Goal: Task Accomplishment & Management: Manage account settings

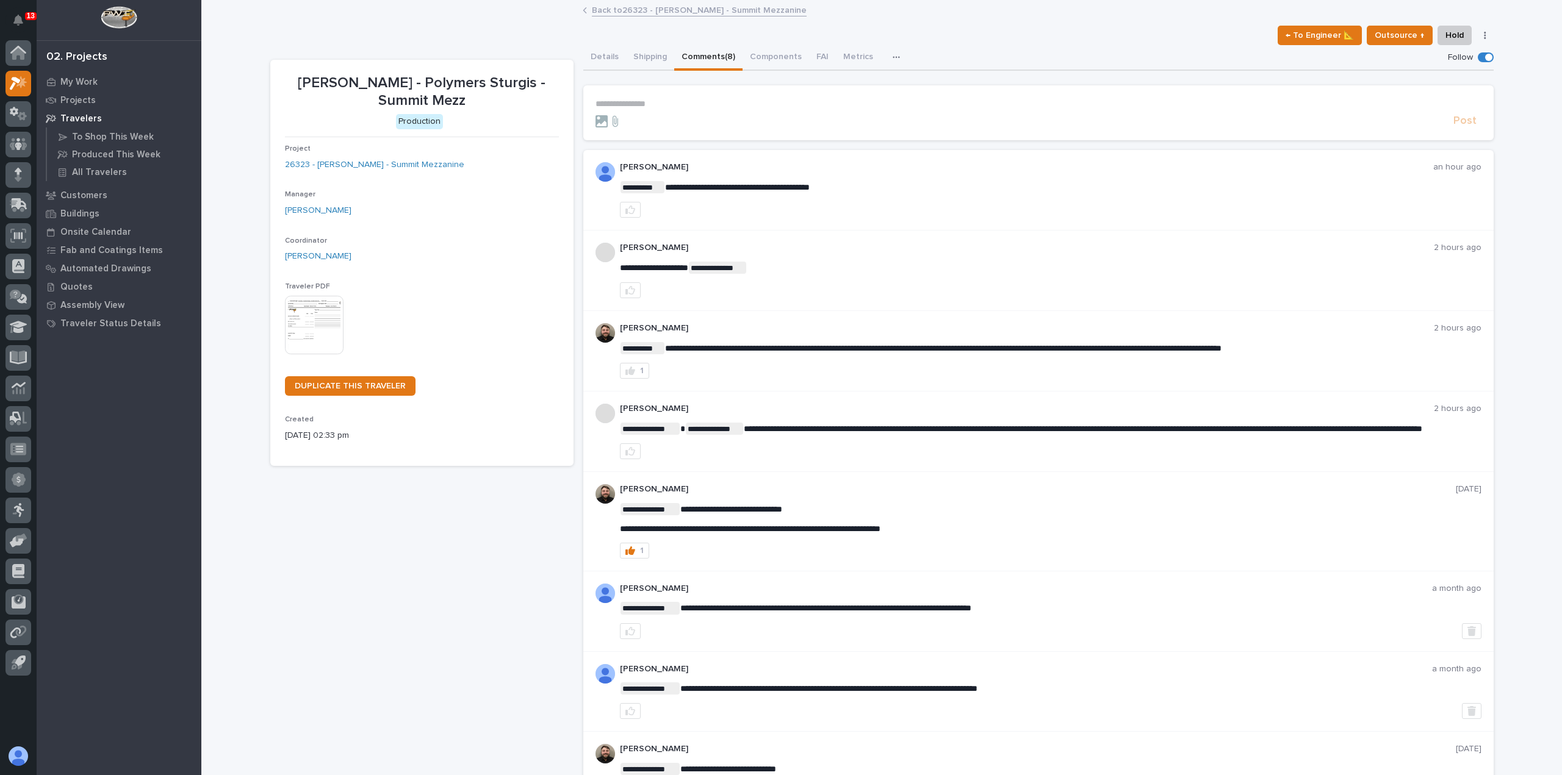
click at [607, 10] on link "Back to 26323 - [PERSON_NAME] - Summit Mezzanine" at bounding box center [699, 9] width 215 height 14
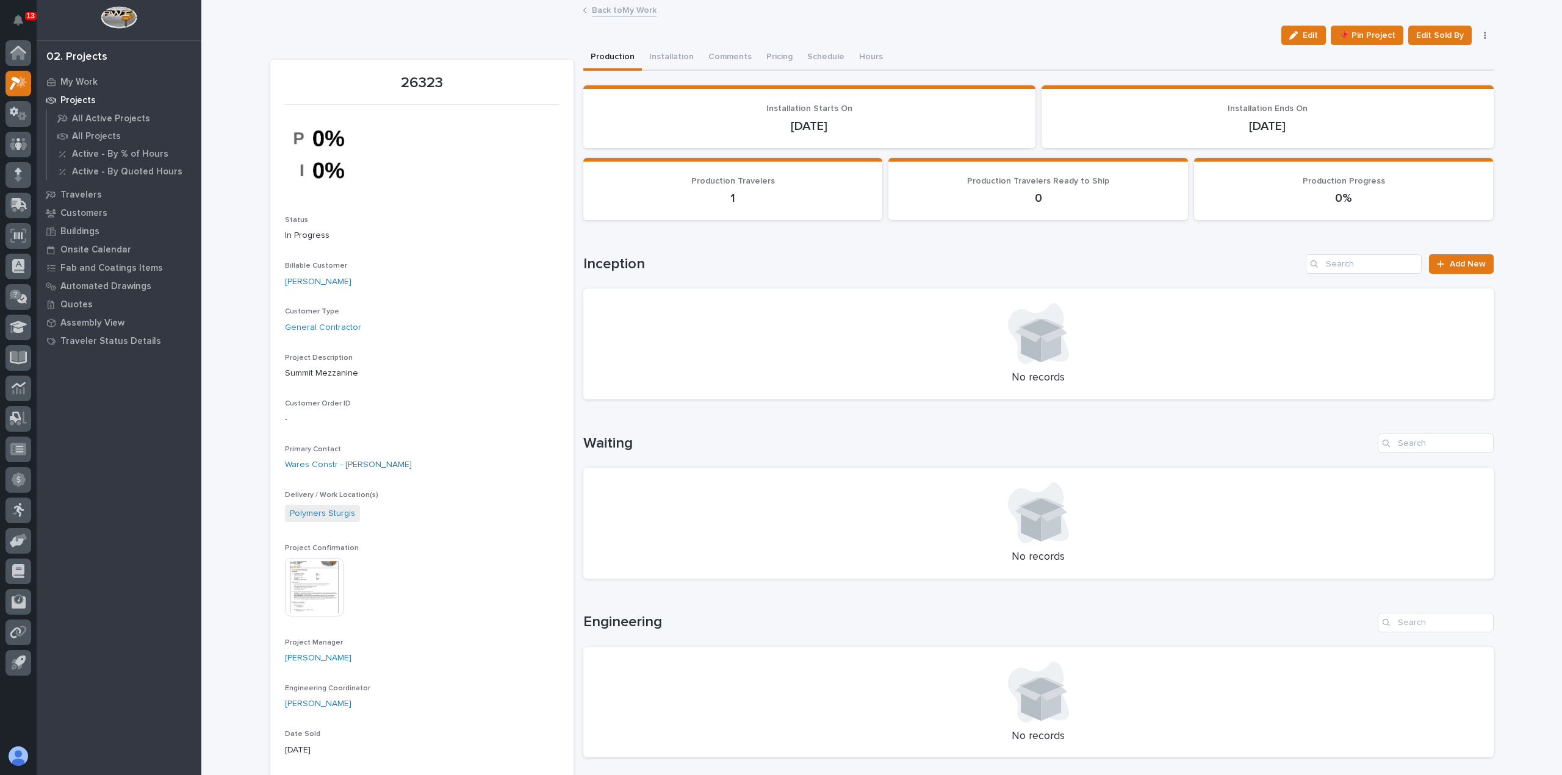
click at [601, 8] on link "Back to My Work" at bounding box center [624, 9] width 65 height 14
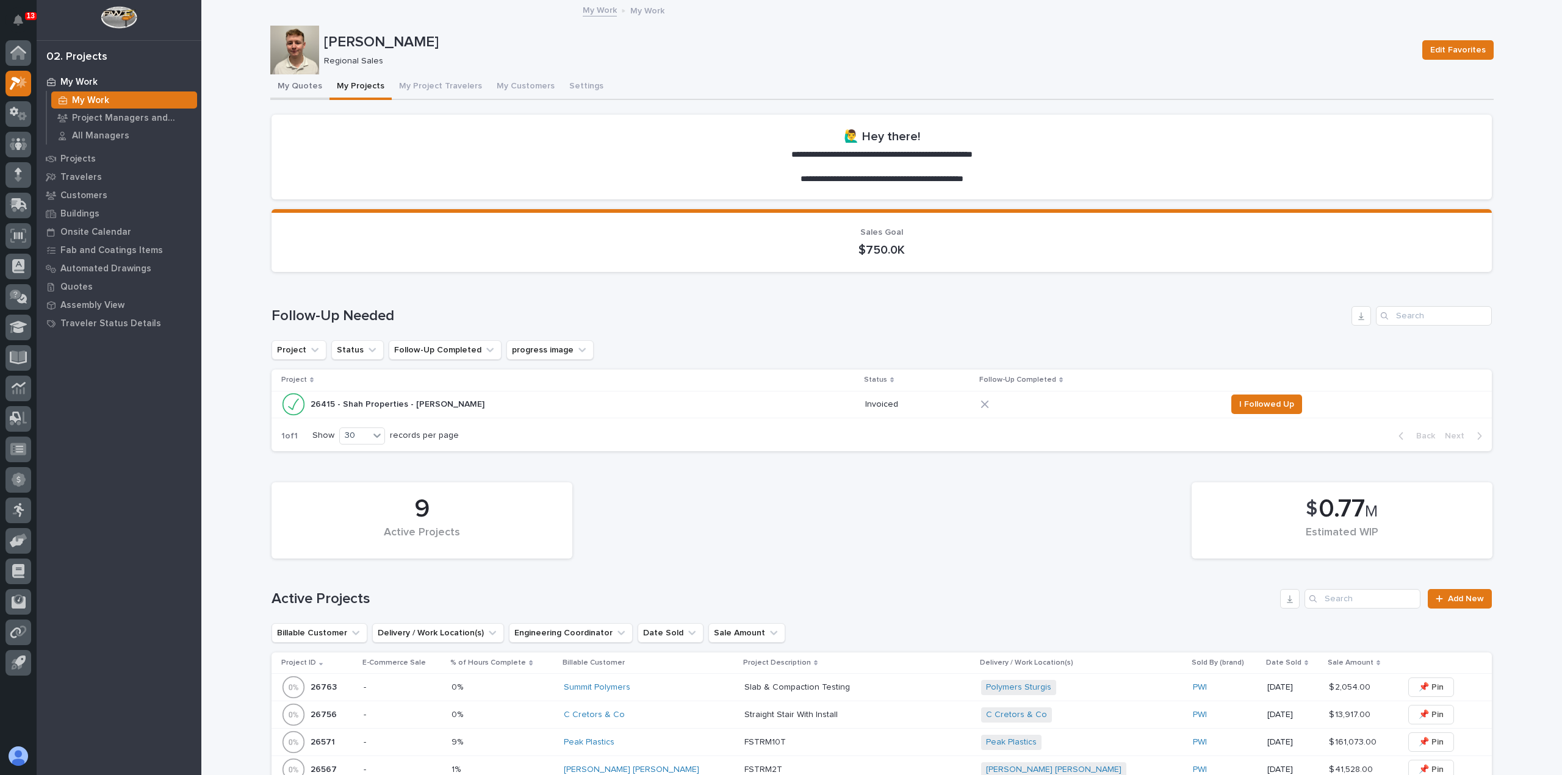
click at [304, 94] on button "My Quotes" at bounding box center [299, 87] width 59 height 26
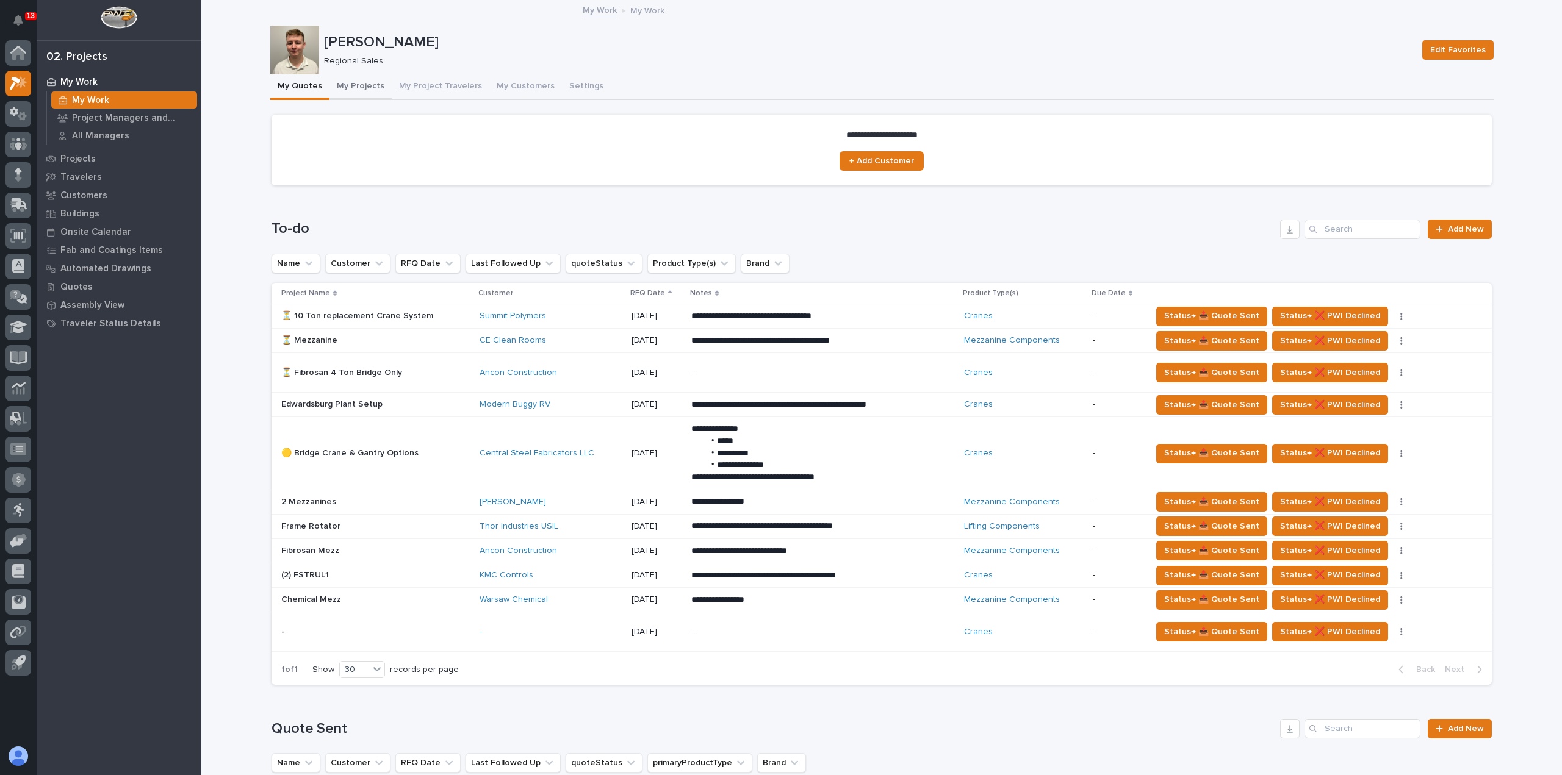
click at [350, 90] on button "My Projects" at bounding box center [360, 87] width 62 height 26
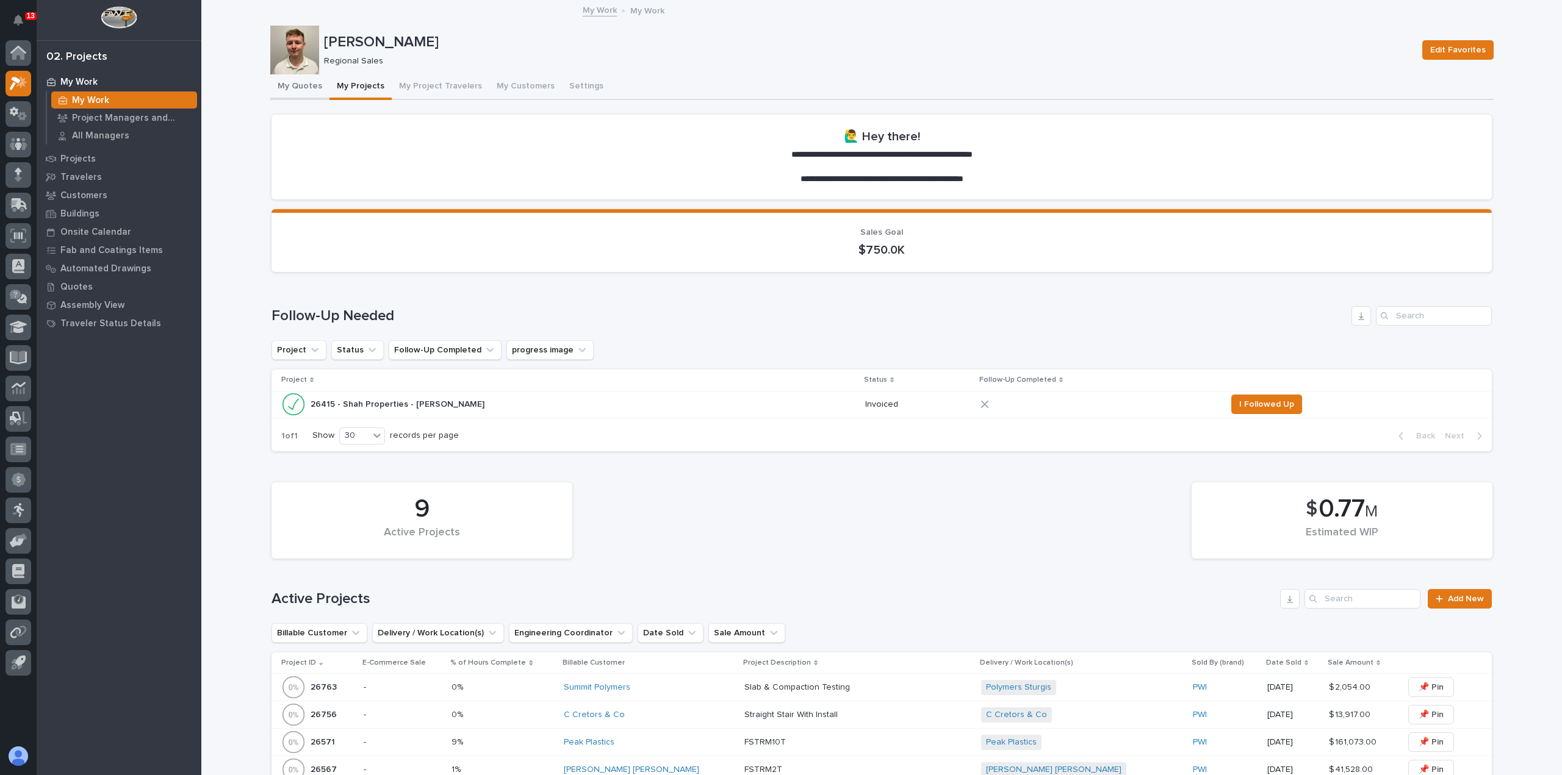
drag, startPoint x: 296, startPoint y: 89, endPoint x: 277, endPoint y: 90, distance: 19.5
click at [296, 89] on button "My Quotes" at bounding box center [299, 87] width 59 height 26
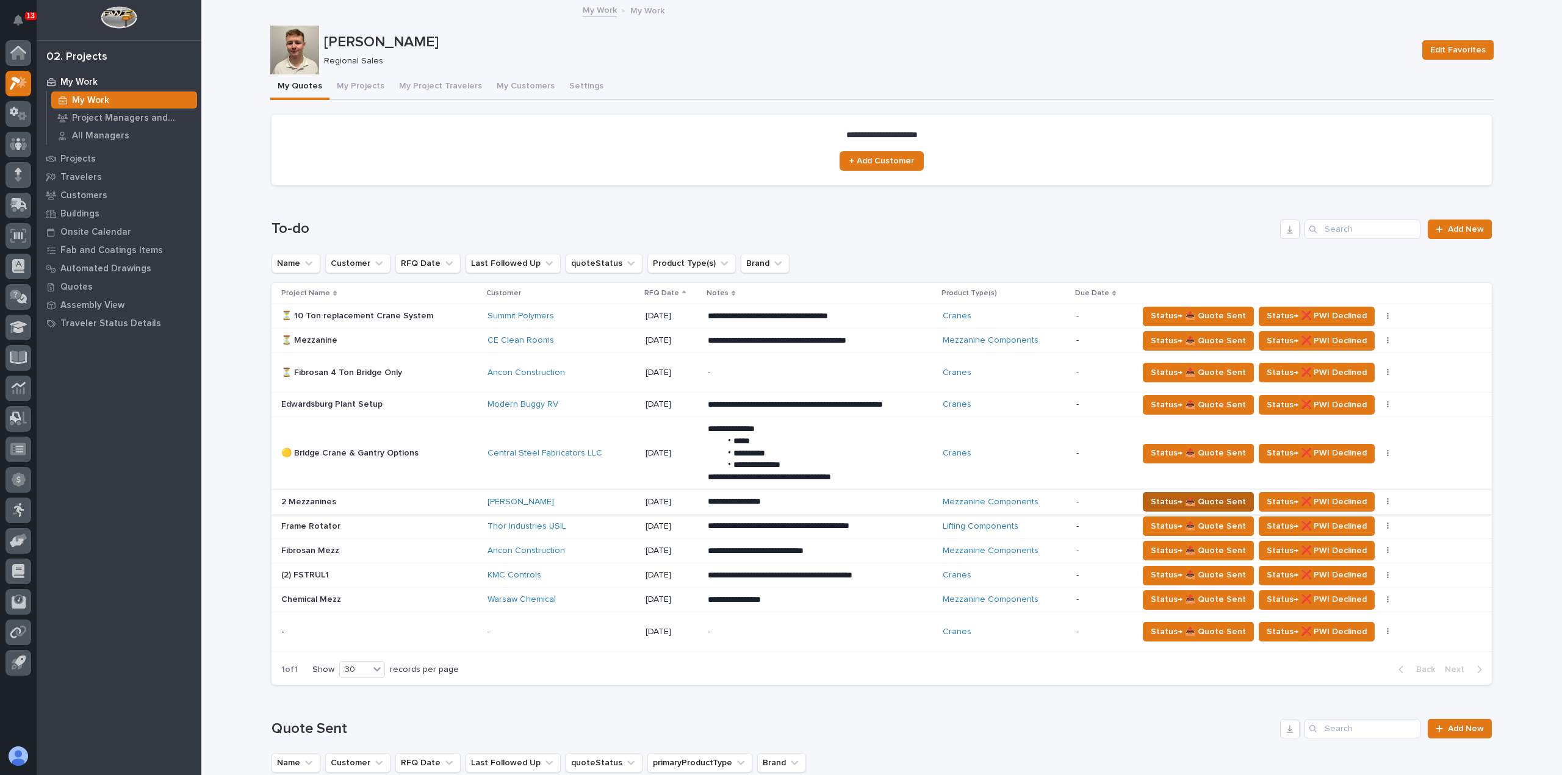
click at [1174, 501] on span "Status→ 📤 Quote Sent" at bounding box center [1197, 502] width 95 height 15
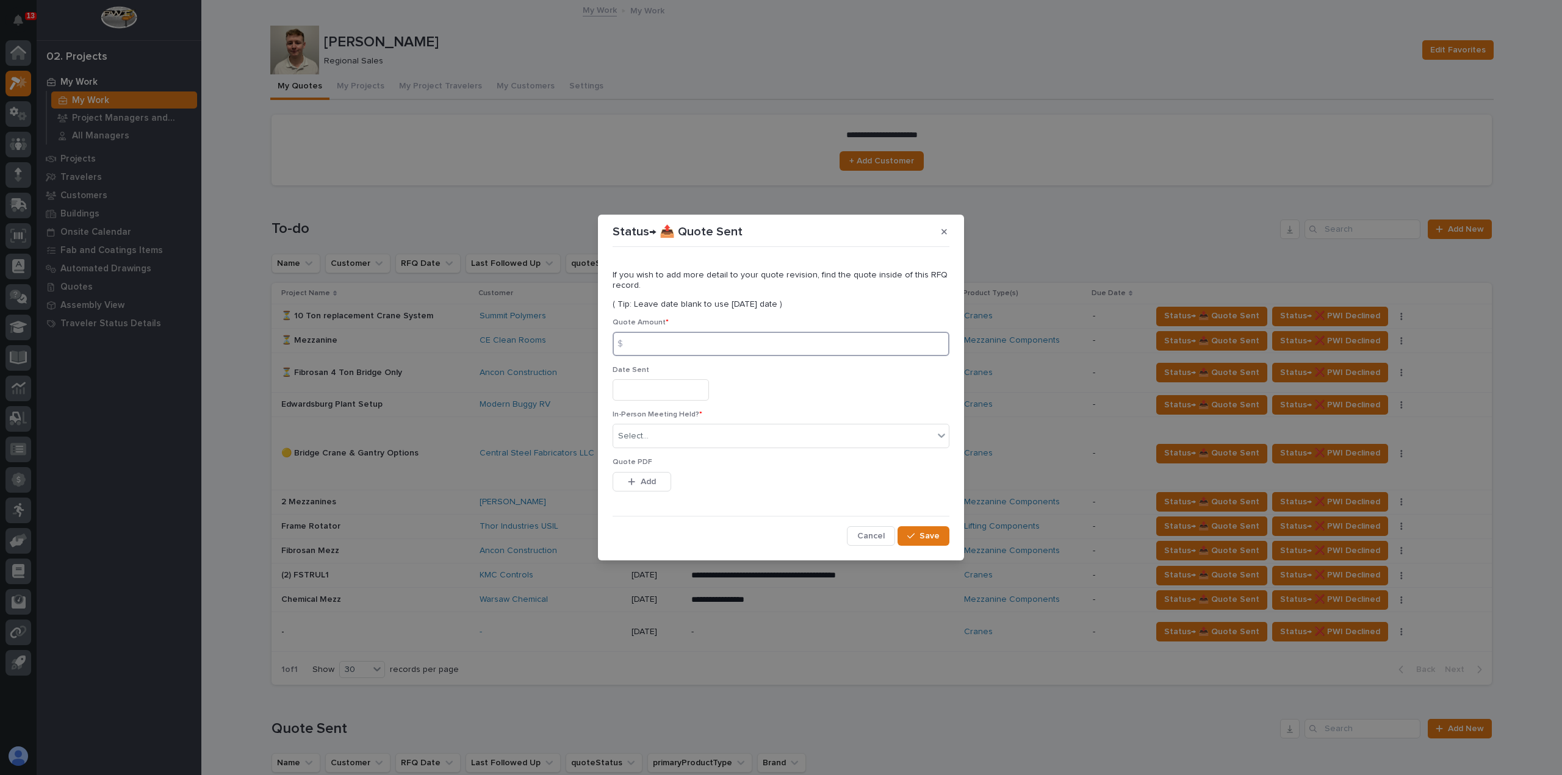
click at [834, 339] on input at bounding box center [780, 344] width 337 height 24
click at [677, 343] on input at bounding box center [780, 344] width 337 height 24
type input "56394"
click at [675, 389] on input "text" at bounding box center [660, 389] width 96 height 21
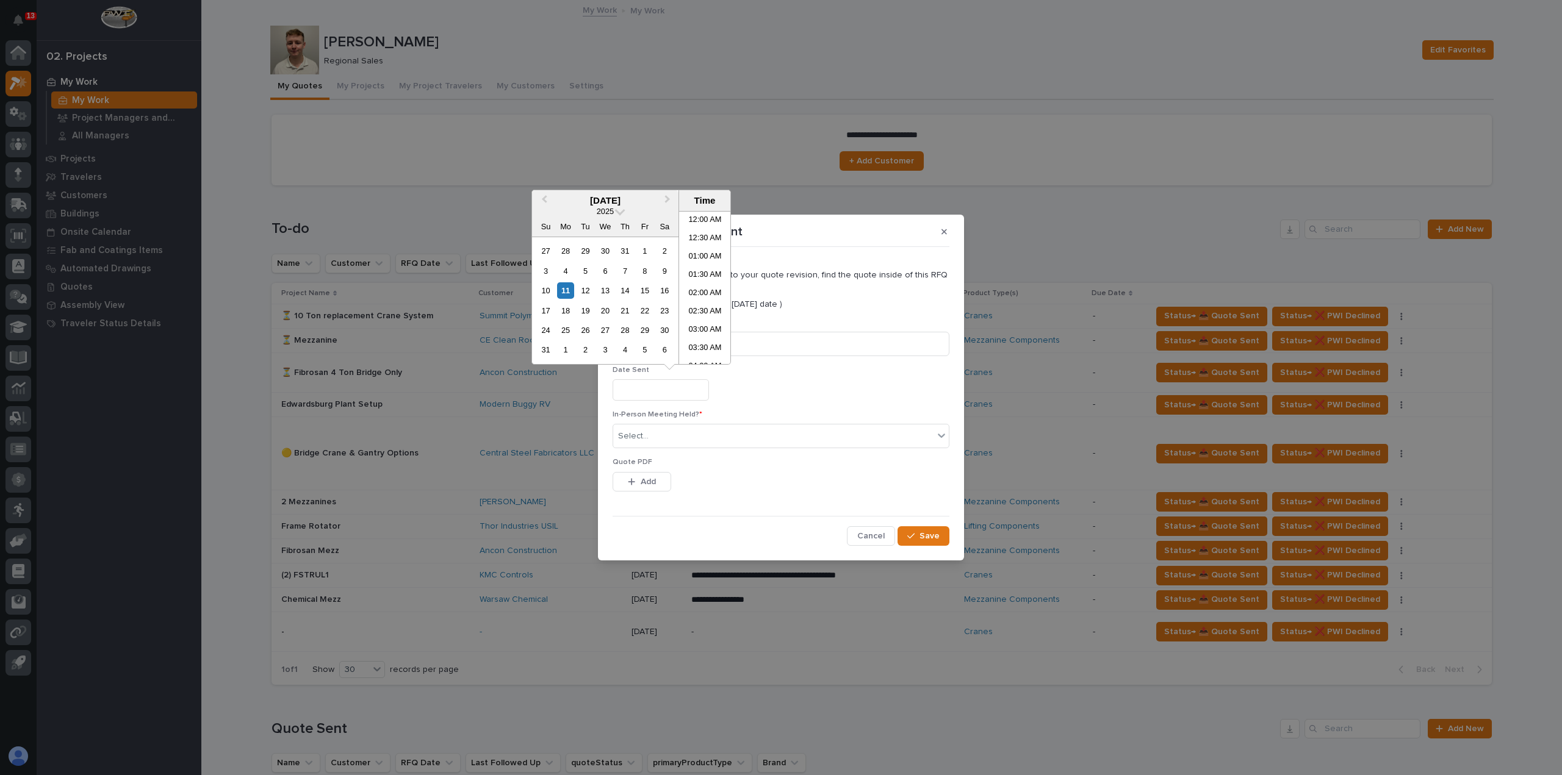
scroll to position [409, 0]
click at [568, 292] on div "11" at bounding box center [565, 290] width 16 height 16
type input "**********"
click at [661, 437] on div "Select..." at bounding box center [773, 436] width 320 height 20
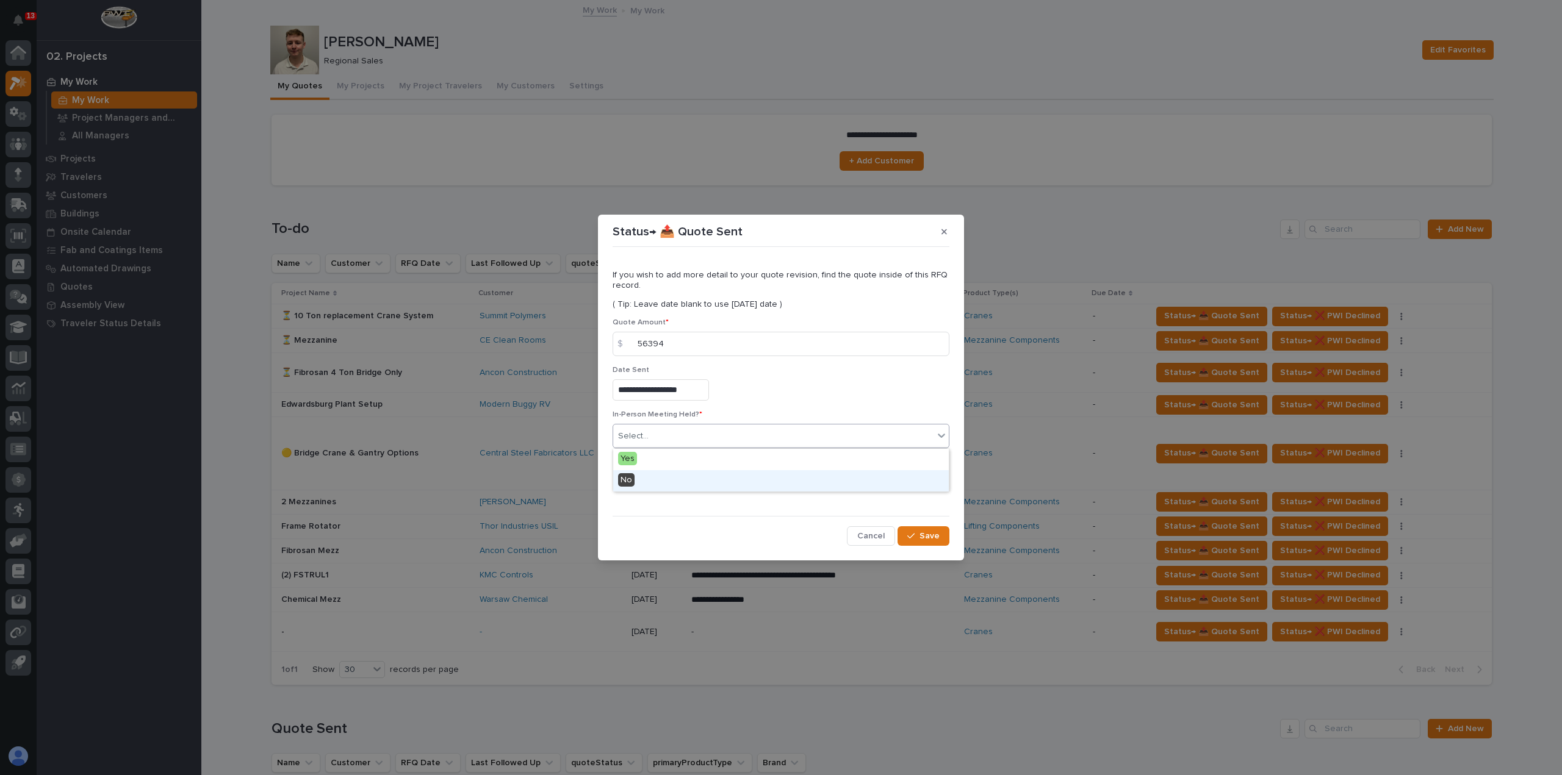
drag, startPoint x: 660, startPoint y: 469, endPoint x: 659, endPoint y: 478, distance: 8.6
click at [659, 478] on div "No" at bounding box center [781, 480] width 336 height 21
click at [659, 478] on button "Add" at bounding box center [641, 482] width 59 height 20
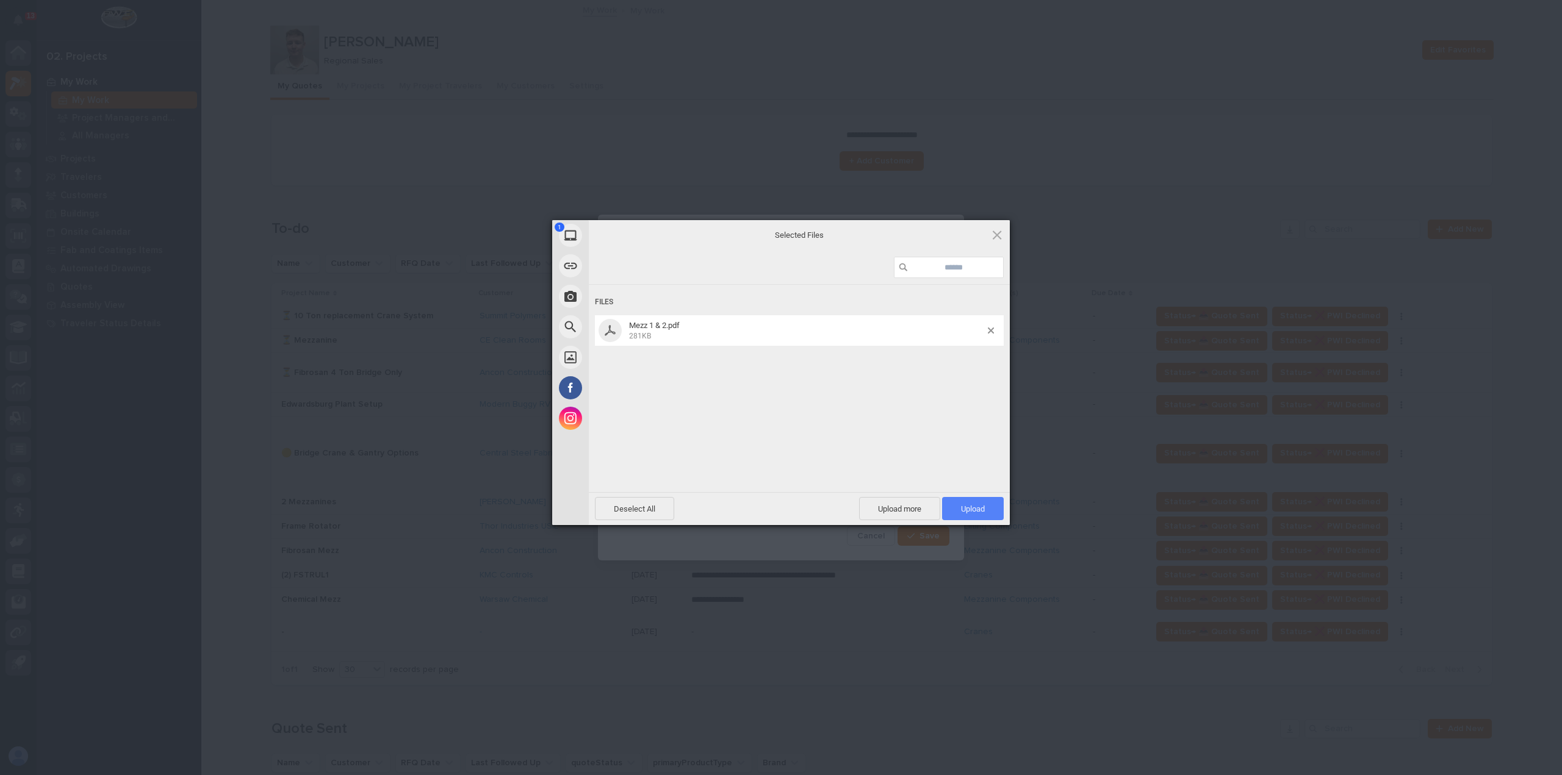
click at [978, 512] on span "Upload 1" at bounding box center [973, 508] width 24 height 9
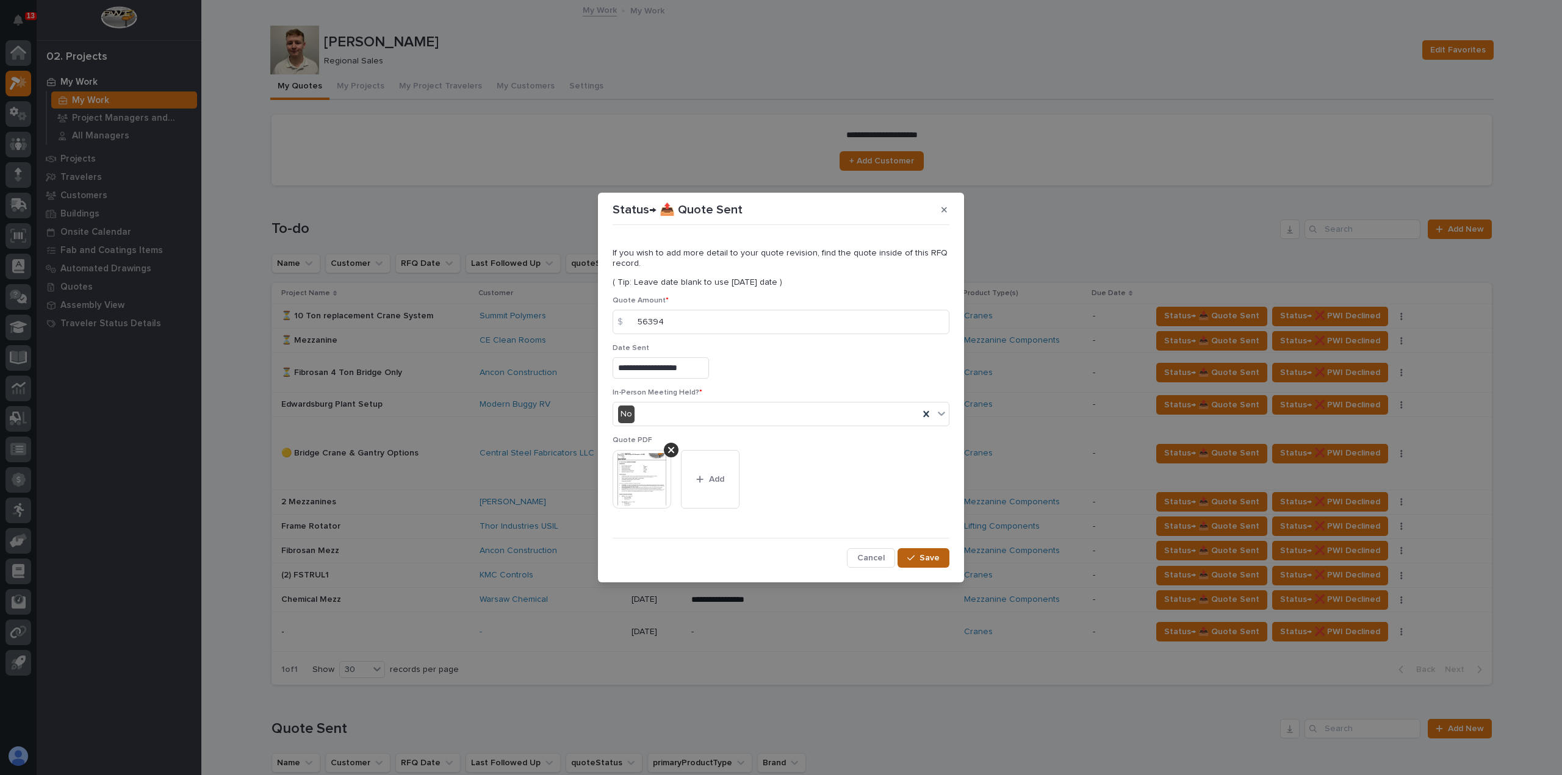
click at [926, 560] on span "Save" at bounding box center [929, 558] width 20 height 11
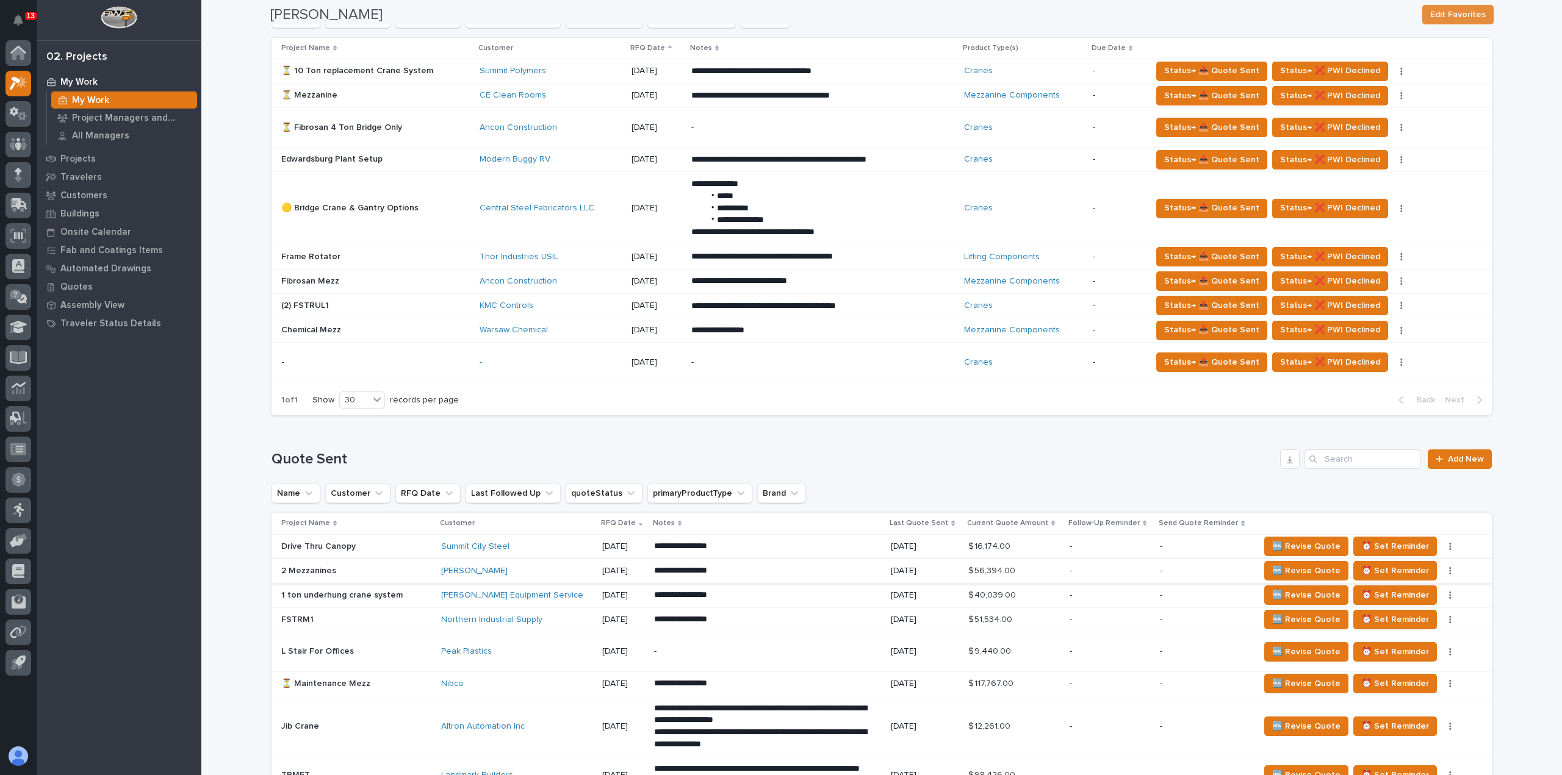
scroll to position [366, 0]
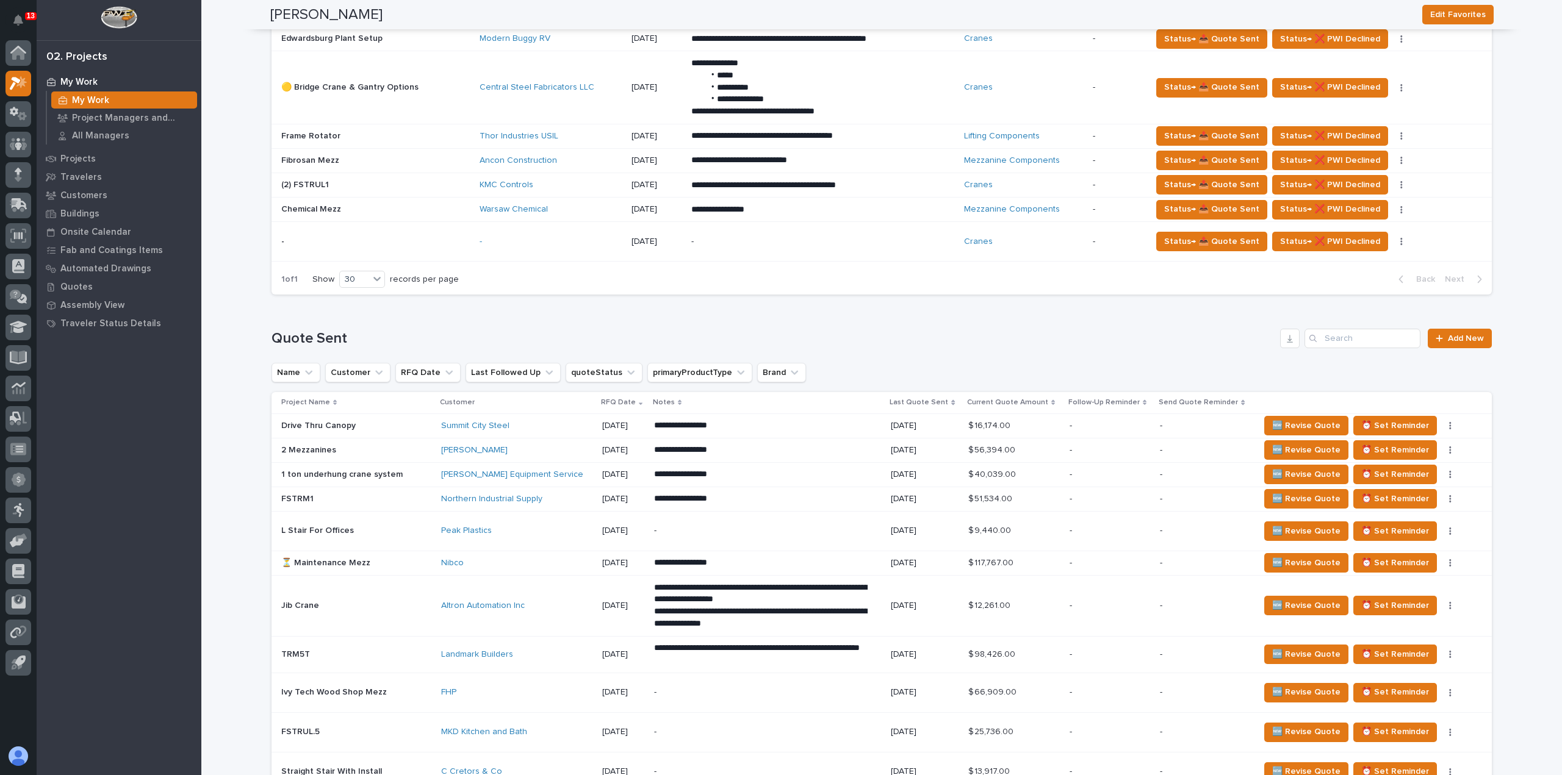
click at [394, 447] on p at bounding box center [356, 450] width 150 height 10
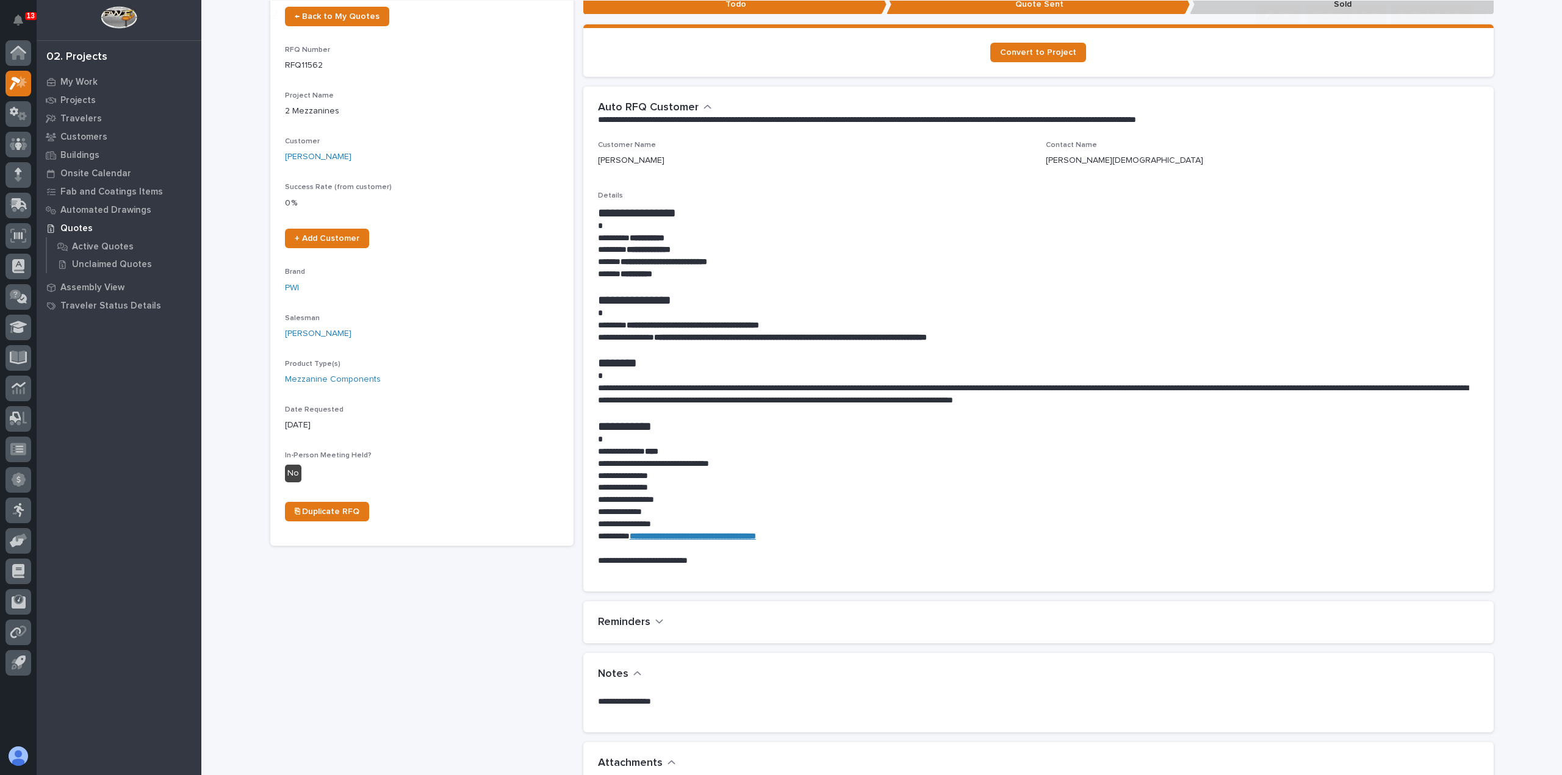
scroll to position [427, 0]
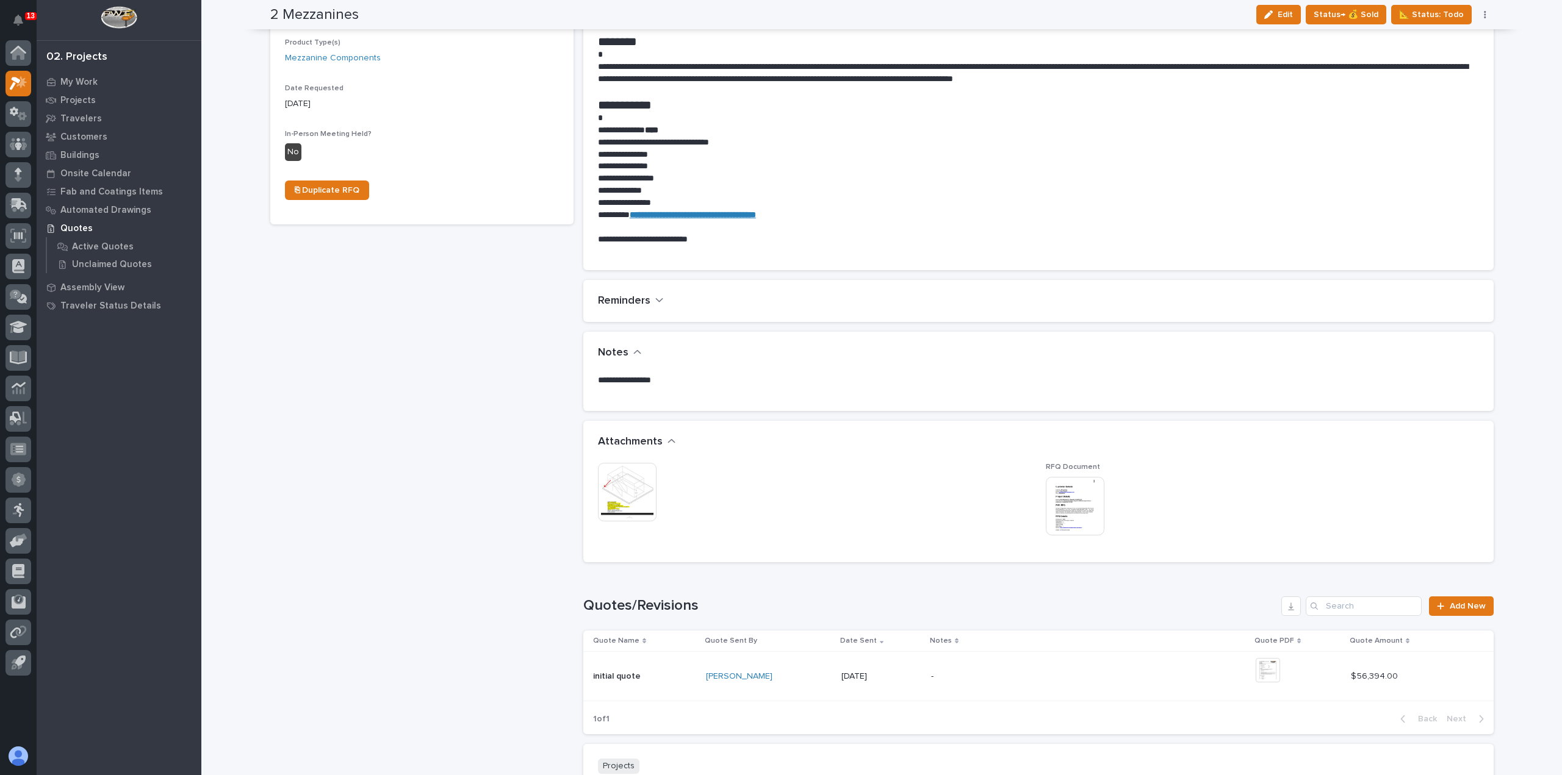
click at [1069, 502] on img at bounding box center [1075, 506] width 59 height 59
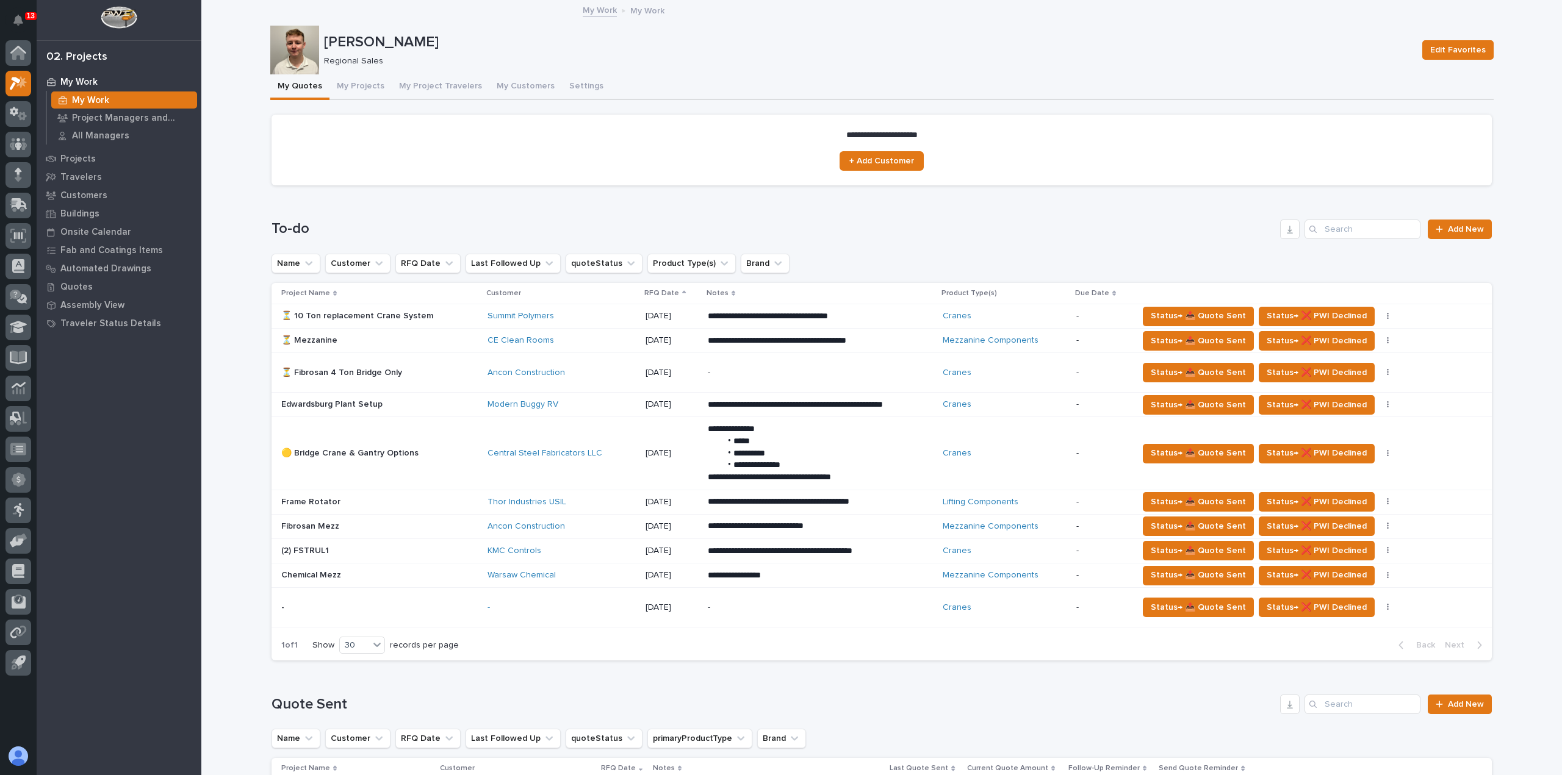
scroll to position [183, 0]
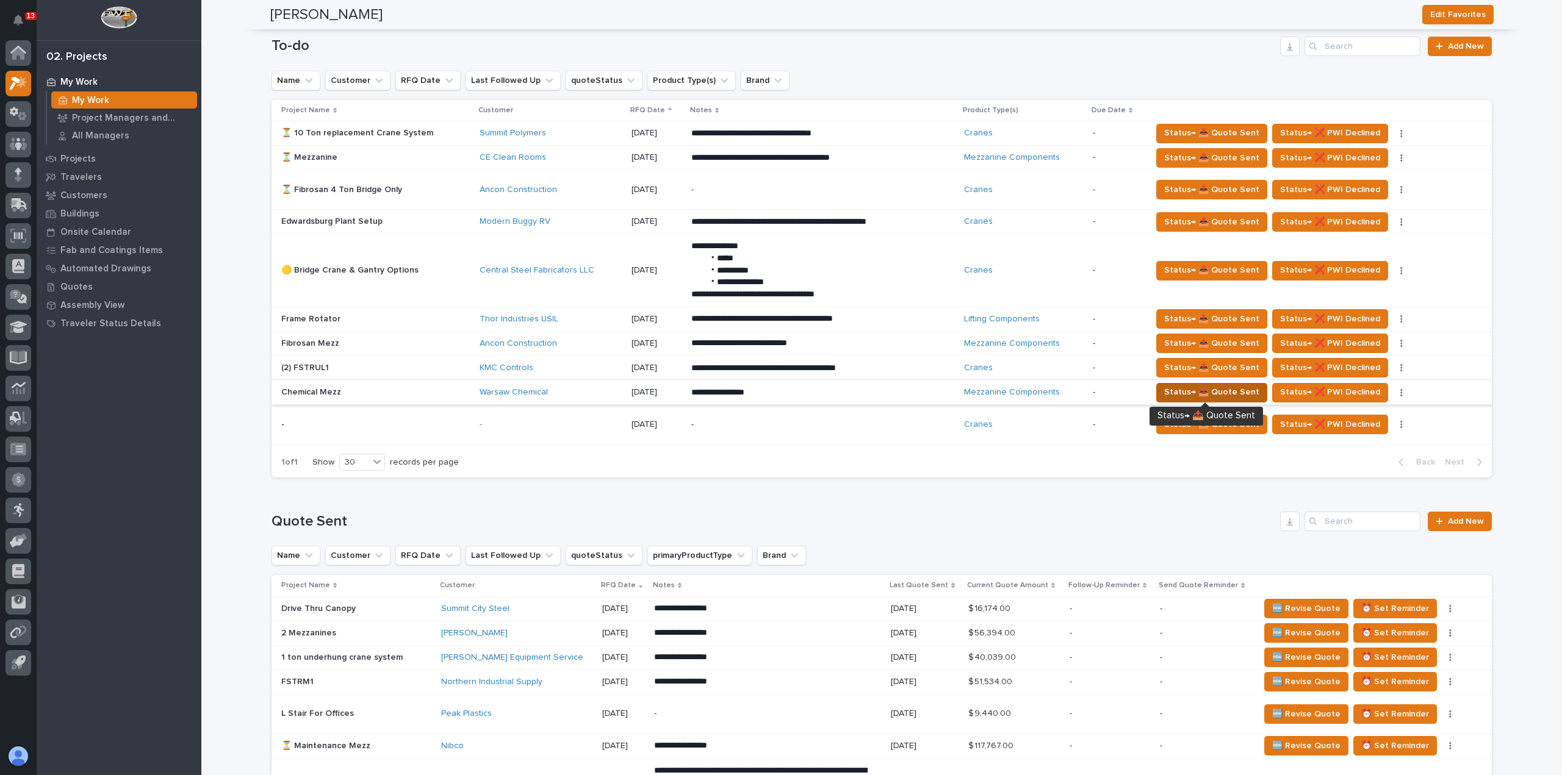
click at [1193, 393] on span "Status→ 📤 Quote Sent" at bounding box center [1211, 392] width 95 height 15
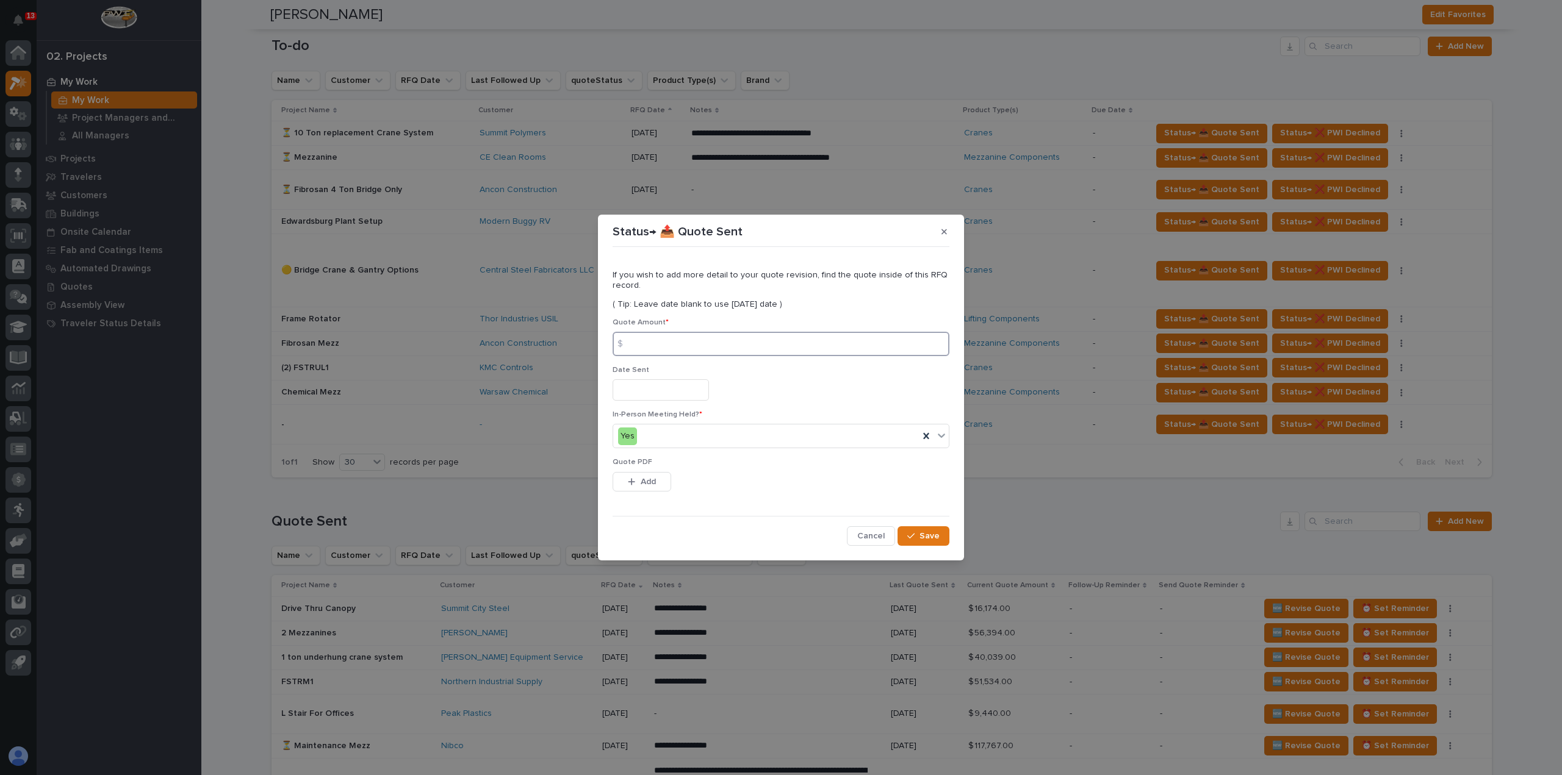
click at [774, 342] on input at bounding box center [780, 344] width 337 height 24
click at [646, 347] on input at bounding box center [780, 344] width 337 height 24
type input "40769"
click at [673, 396] on input "text" at bounding box center [660, 389] width 96 height 21
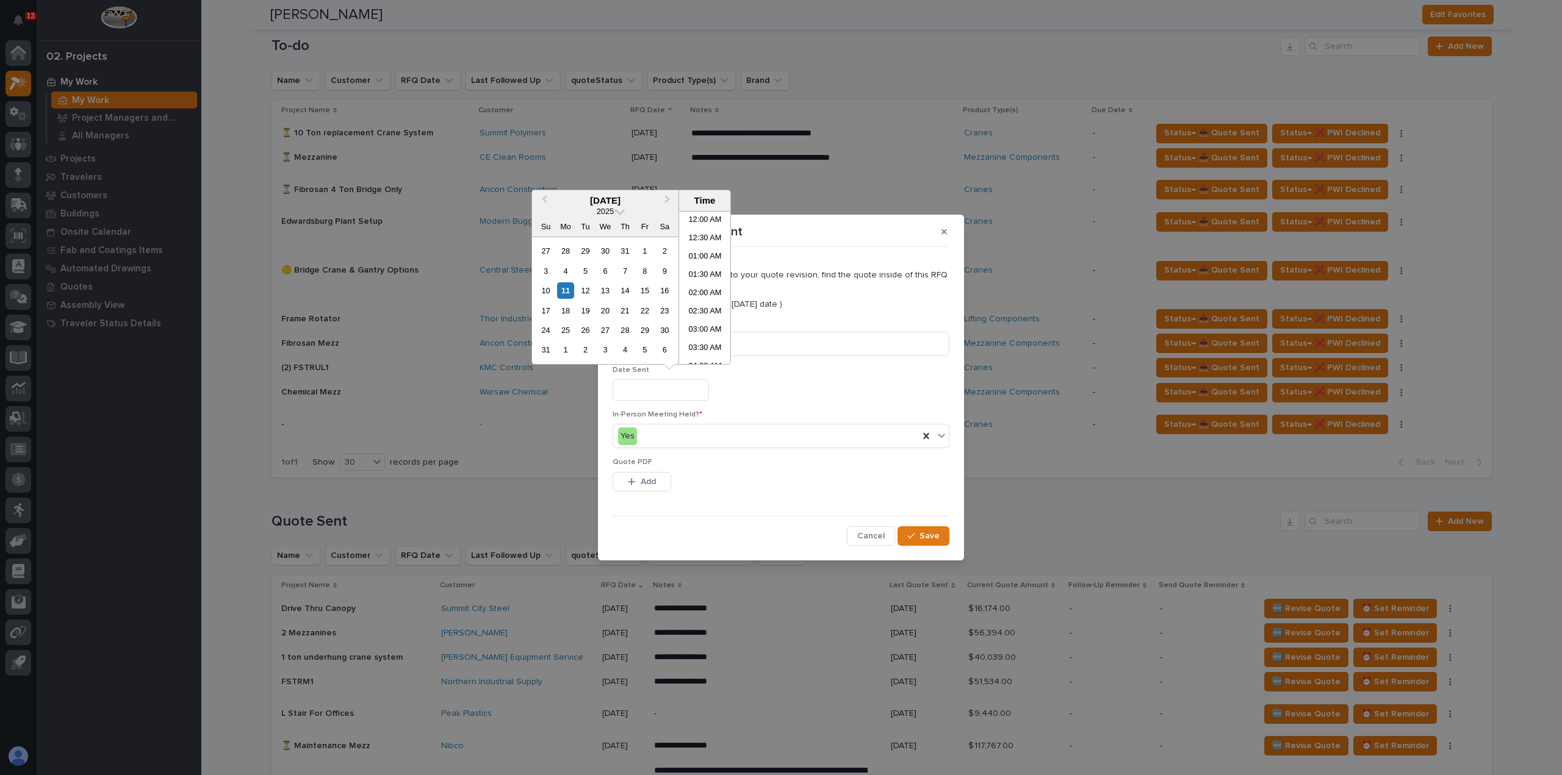
scroll to position [427, 0]
click at [562, 286] on div "11" at bounding box center [565, 290] width 16 height 16
type input "**********"
click at [660, 486] on button "Add" at bounding box center [641, 482] width 59 height 20
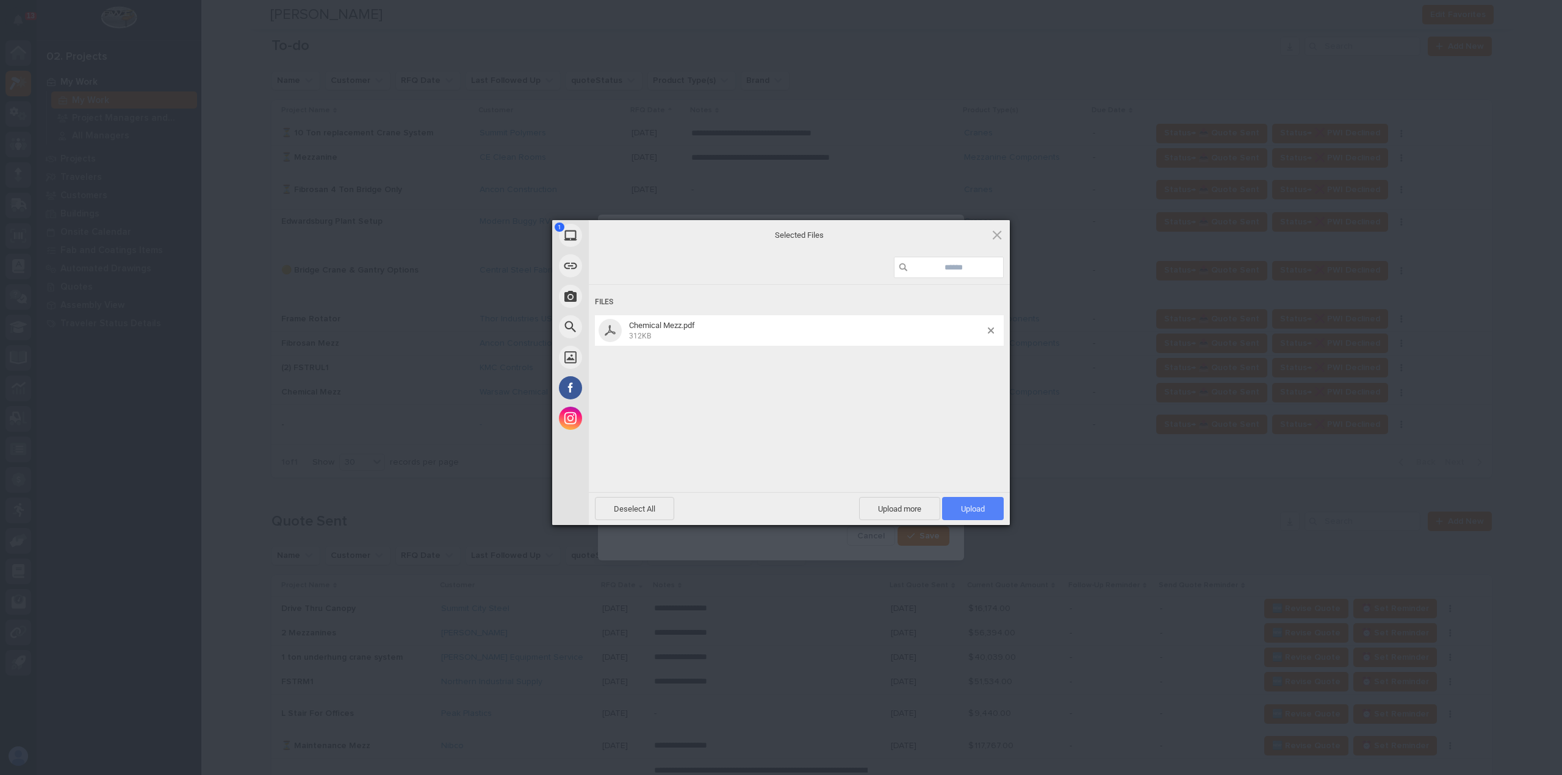
click at [974, 511] on span "Upload 1" at bounding box center [973, 508] width 24 height 9
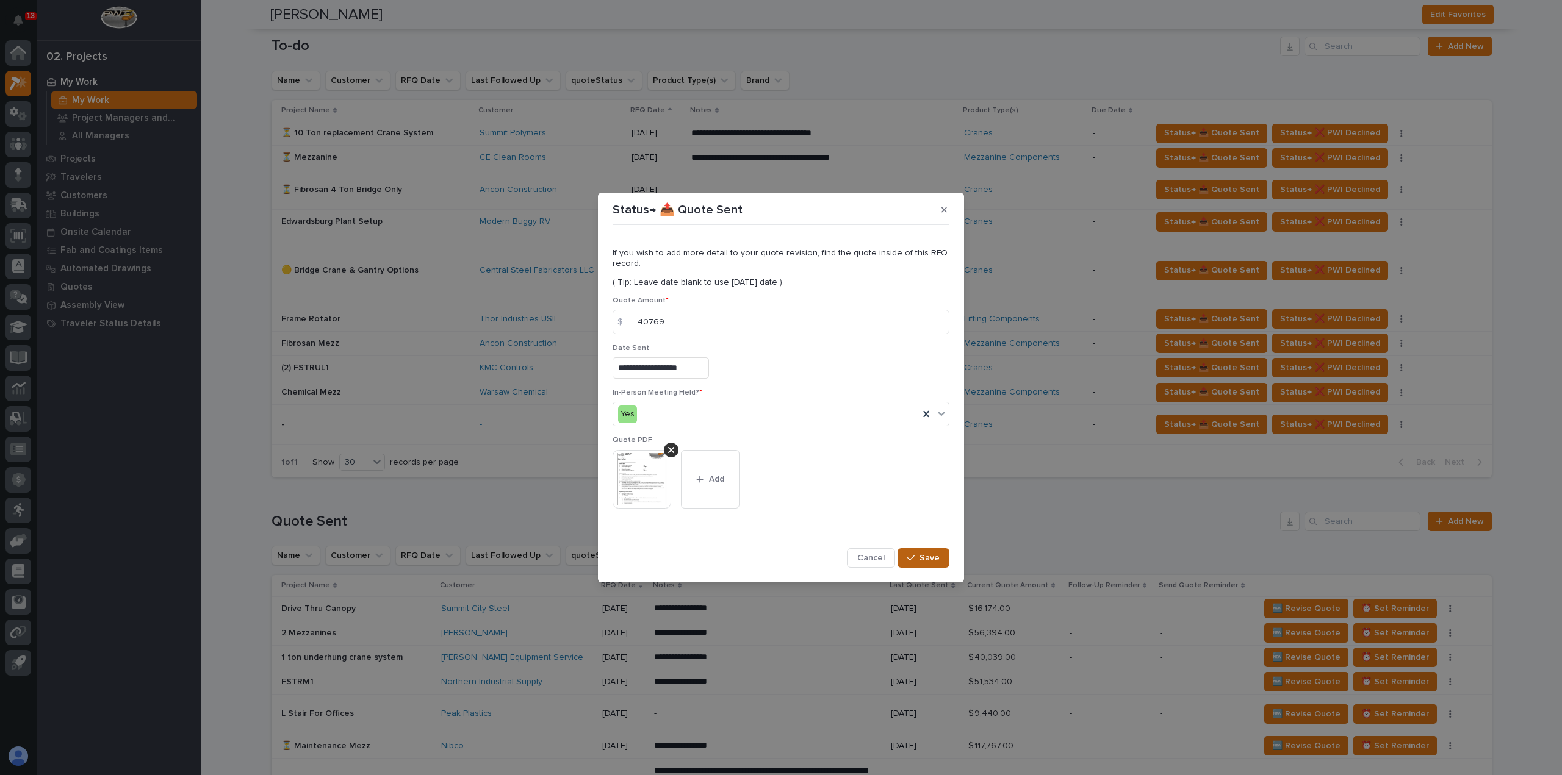
click at [938, 555] on span "Save" at bounding box center [929, 558] width 20 height 11
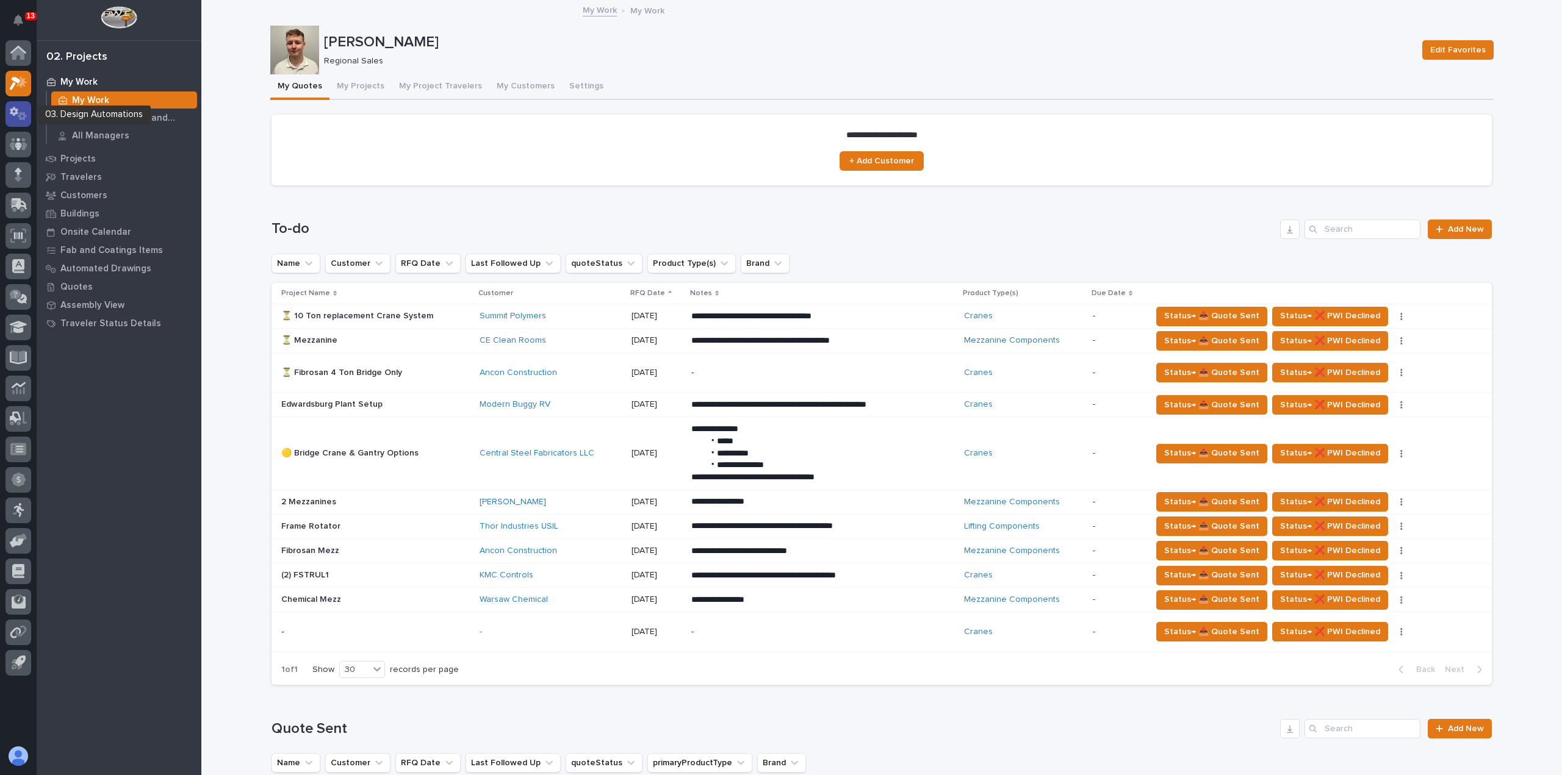
click at [26, 110] on icon at bounding box center [19, 114] width 18 height 14
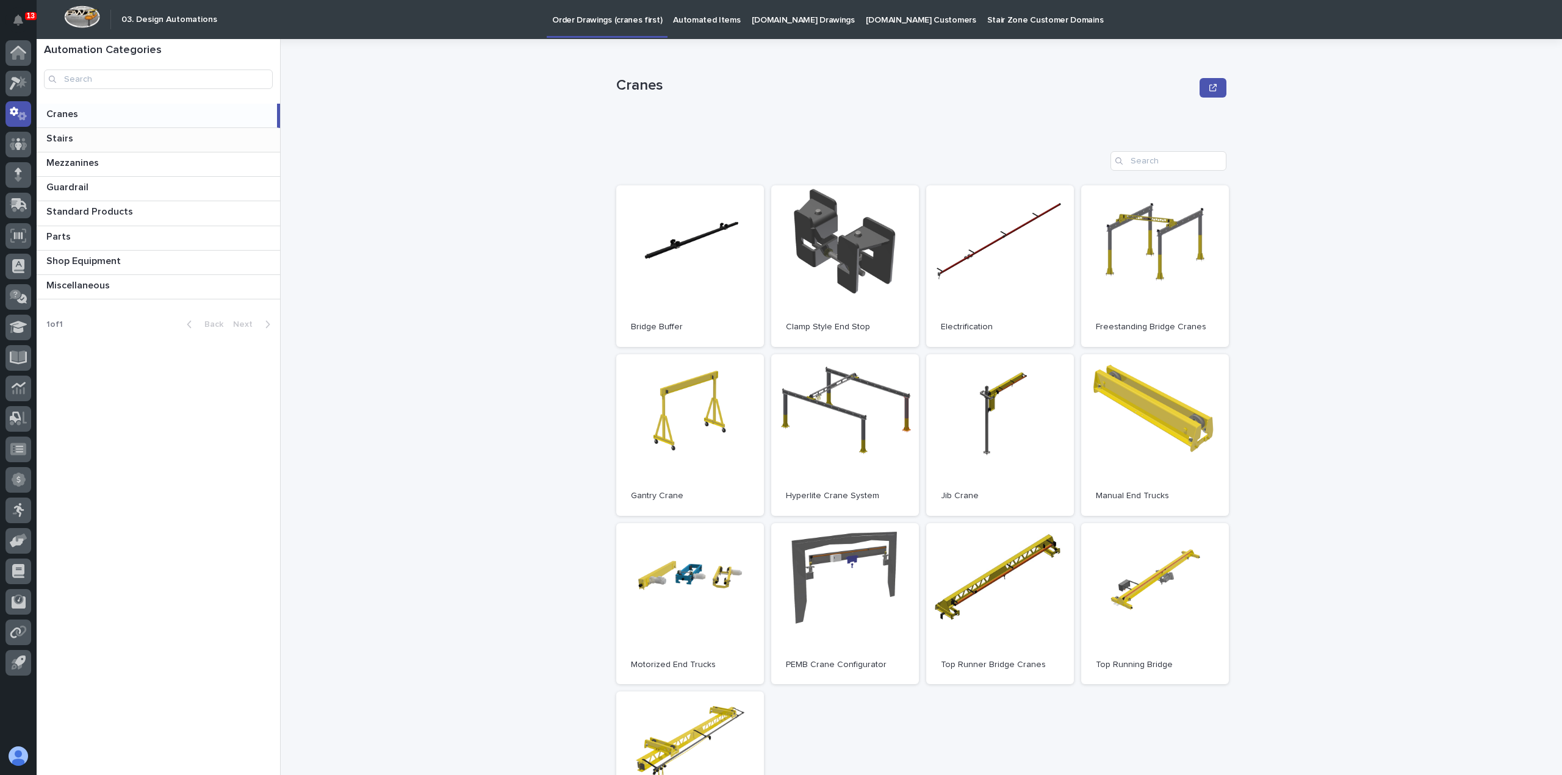
click at [170, 148] on div "Stairs Stairs" at bounding box center [158, 140] width 243 height 24
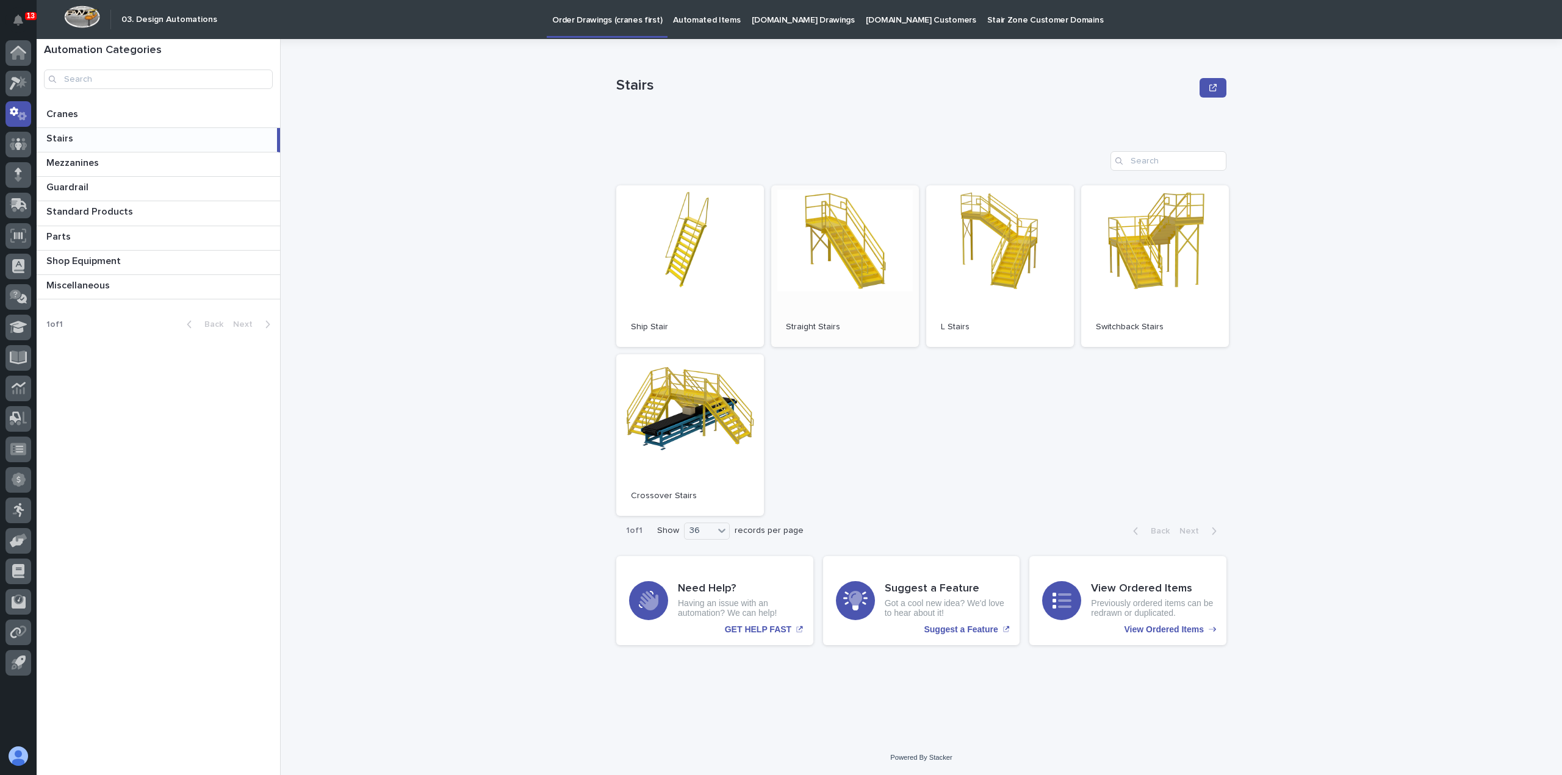
click at [869, 267] on link "Open" at bounding box center [845, 266] width 148 height 162
click at [695, 13] on p "Automated Items" at bounding box center [706, 13] width 67 height 26
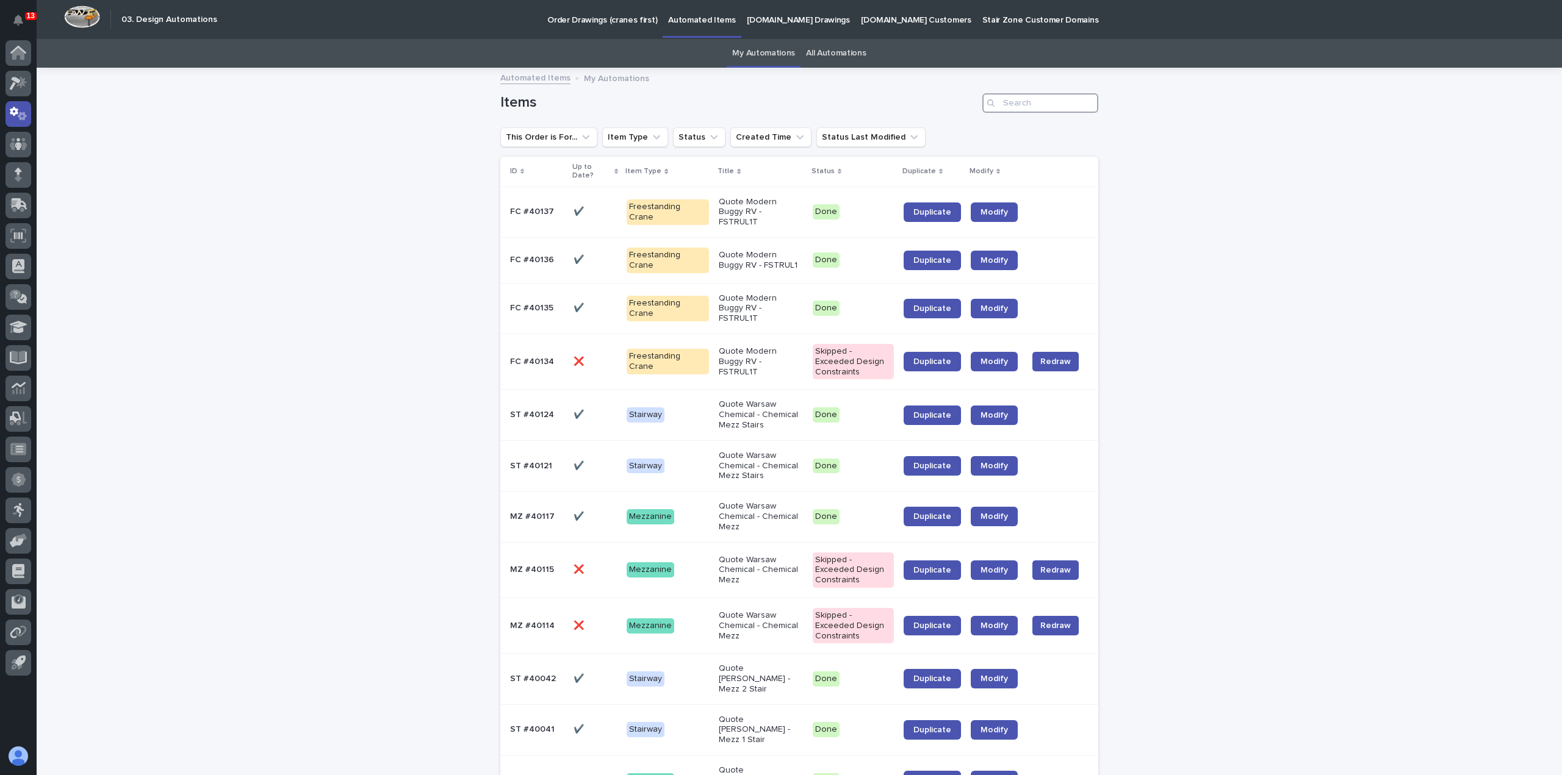
click at [1011, 103] on input "Search" at bounding box center [1040, 103] width 116 height 20
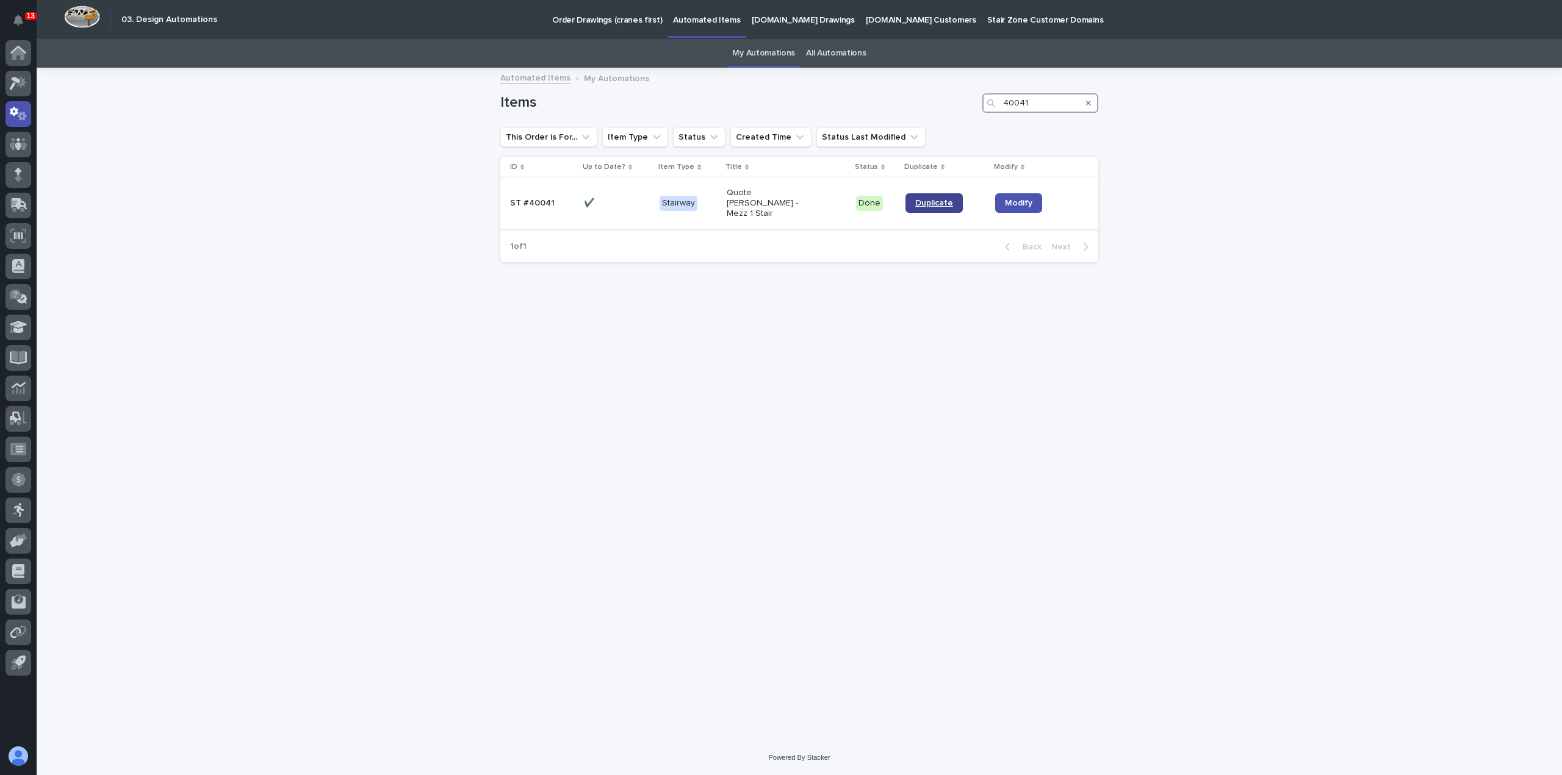
type input "40041"
click at [941, 199] on span "Duplicate" at bounding box center [934, 203] width 38 height 9
